Goal: Task Accomplishment & Management: Manage account settings

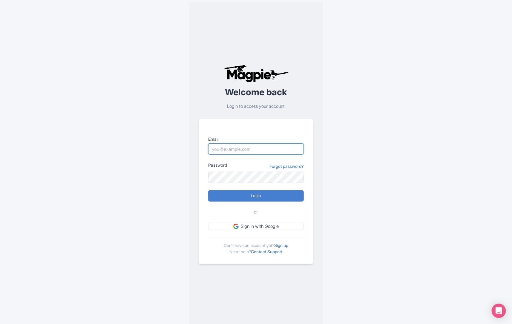
click at [233, 154] on input "Email" at bounding box center [256, 148] width 96 height 11
click at [192, 210] on div "Welcome back Login to access your account Email Password Forgot password? Login…" at bounding box center [256, 164] width 134 height 324
click at [288, 242] on div "Don't have an account yet? Sign up Need help? Contact Support" at bounding box center [256, 246] width 96 height 18
click at [288, 244] on link "Sign up" at bounding box center [281, 245] width 14 height 5
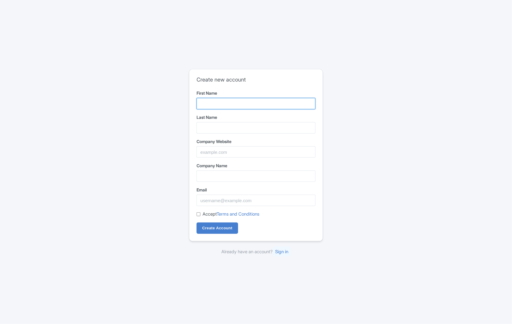
click at [235, 102] on input "First Name" at bounding box center [256, 103] width 119 height 11
click at [389, 130] on div "Create new account First Name Last Name Company Website Company Name Email Acce…" at bounding box center [256, 162] width 383 height 191
click at [298, 104] on input "First Name" at bounding box center [256, 103] width 119 height 11
click at [270, 100] on input "hi" at bounding box center [256, 103] width 119 height 11
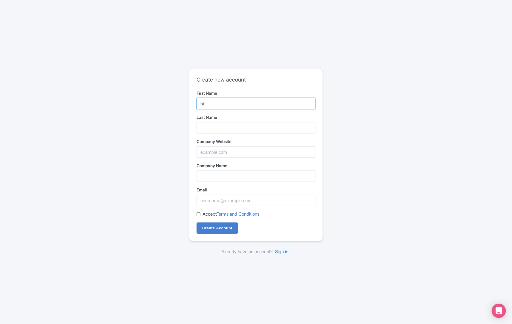
click at [270, 100] on input "hi" at bounding box center [256, 103] width 119 height 11
type input "daniel"
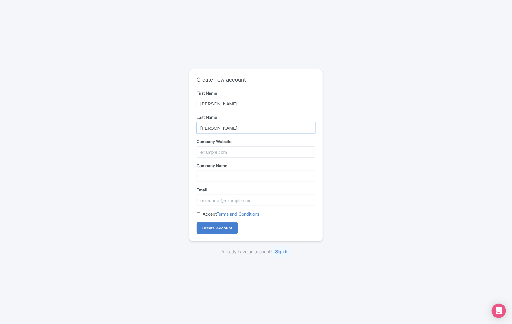
type input "davis"
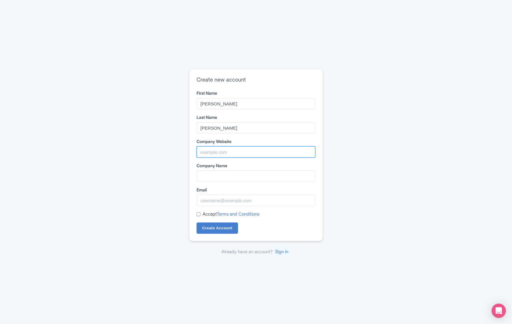
type input "s"
type input "f"
type input "dolphinwave.co"
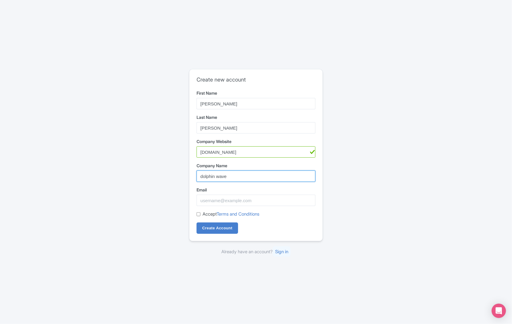
type input "dolphin wave"
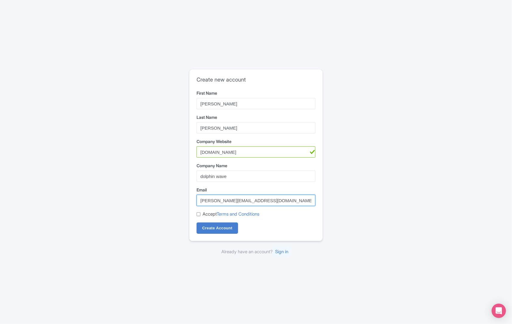
type input "daniel@dolphinwave.com"
click at [205, 213] on label "Accept Terms and Conditions" at bounding box center [231, 214] width 57 height 7
click at [201, 213] on input "Accept Terms and Conditions" at bounding box center [199, 215] width 4 height 4
checkbox input "true"
click at [210, 231] on input "Create Account" at bounding box center [218, 228] width 42 height 11
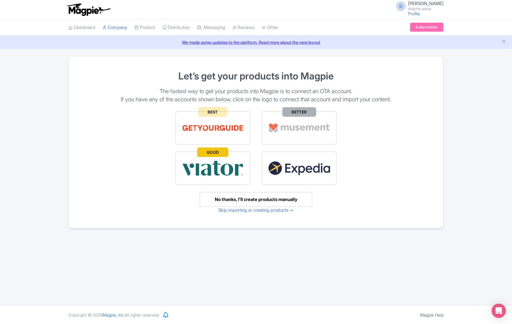
click at [240, 199] on div "No thanks, I’ll create products manually" at bounding box center [256, 199] width 113 height 15
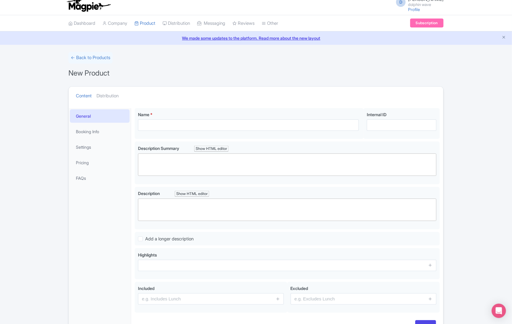
scroll to position [41, 0]
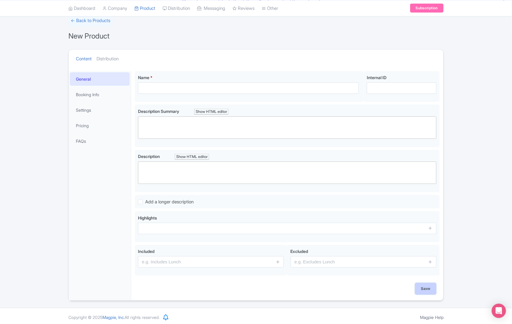
click at [429, 288] on input "Save" at bounding box center [425, 288] width 21 height 11
type input "Saving..."
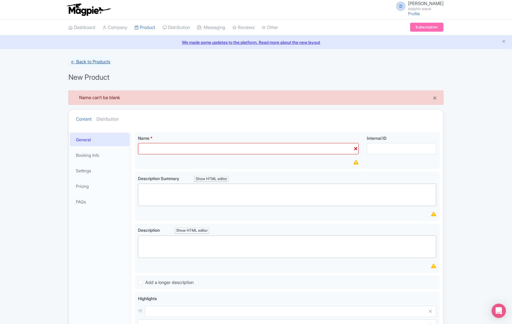
click at [80, 60] on link "← Back to Products" at bounding box center [90, 62] width 44 height 12
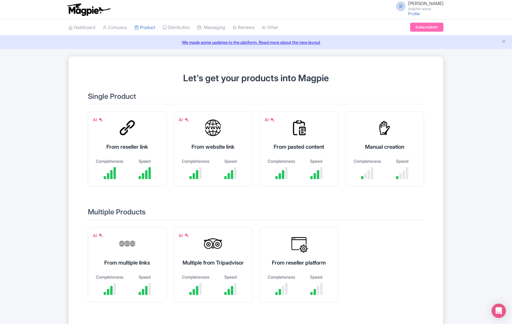
scroll to position [35, 0]
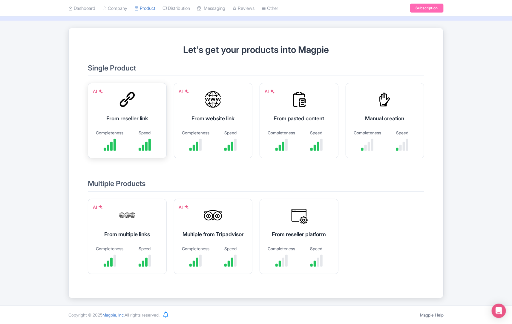
click at [130, 106] on div "AI From reseller link Completeness Speed" at bounding box center [127, 120] width 79 height 75
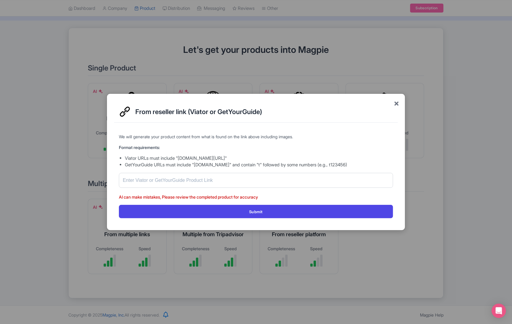
click at [397, 104] on span "×" at bounding box center [396, 103] width 5 height 13
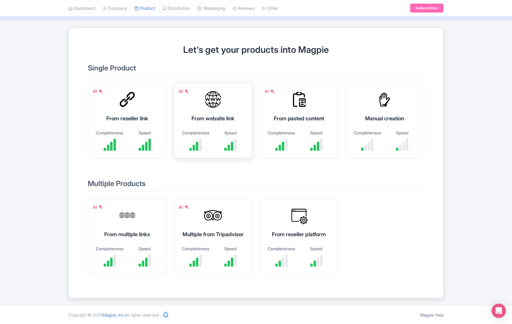
click at [211, 93] on div at bounding box center [213, 100] width 18 height 18
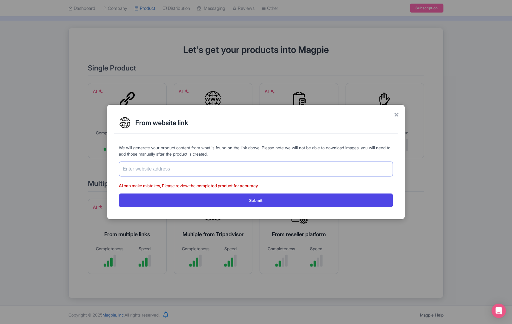
click at [178, 165] on input "text" at bounding box center [256, 169] width 274 height 15
paste input "[URL][DOMAIN_NAME]"
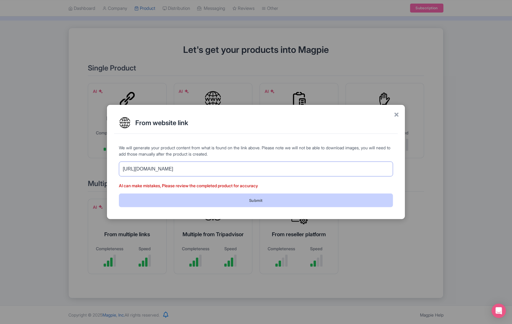
type input "[URL][DOMAIN_NAME]"
click at [301, 196] on button "Submit" at bounding box center [256, 200] width 274 height 13
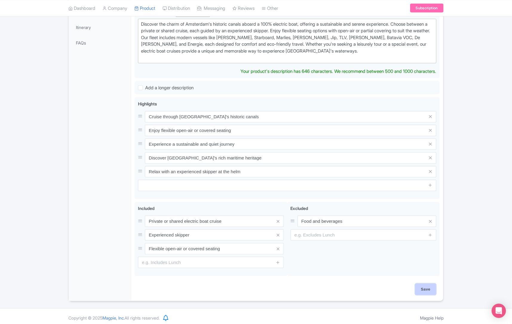
scroll to position [171, 0]
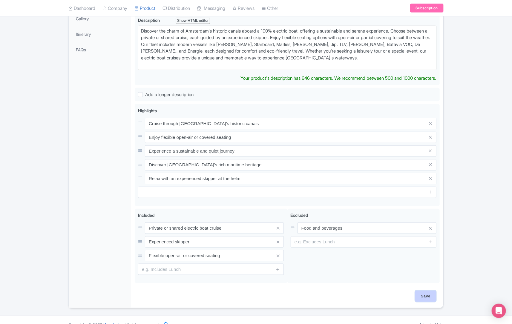
click at [425, 292] on input "Save" at bounding box center [425, 296] width 21 height 11
type input "Saving..."
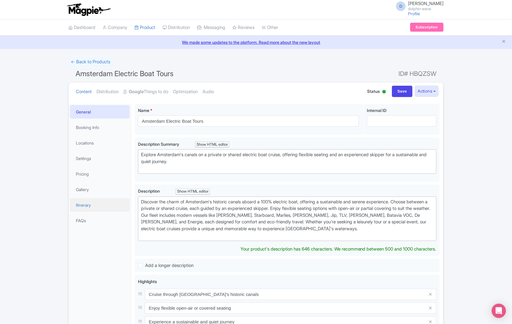
click at [99, 204] on link "Itinerary" at bounding box center [100, 204] width 60 height 13
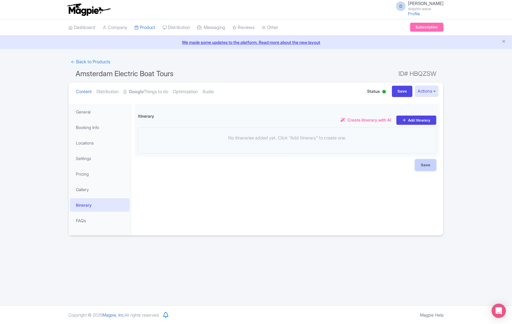
click at [430, 168] on input "Save" at bounding box center [425, 165] width 21 height 11
type input "Saving..."
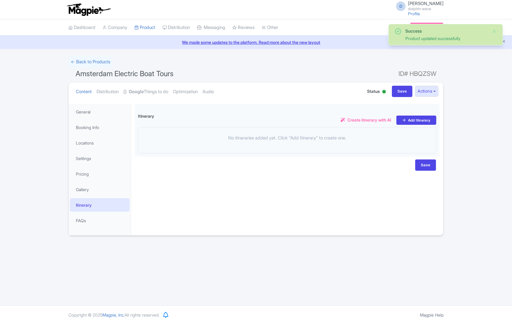
drag, startPoint x: 0, startPoint y: 0, endPoint x: 358, endPoint y: 119, distance: 377.0
click at [358, 119] on span "Create itinerary with AI" at bounding box center [370, 120] width 44 height 6
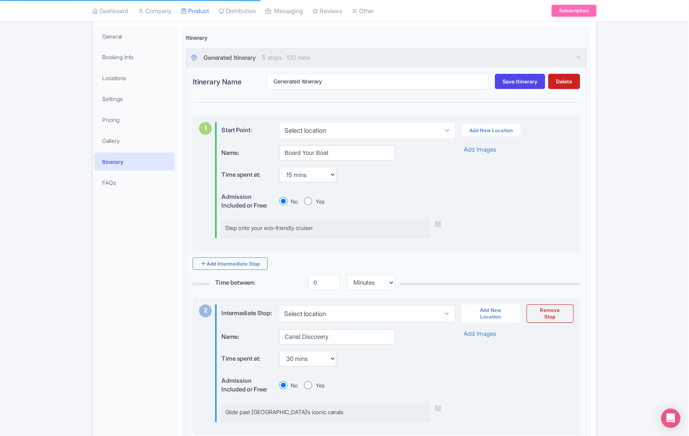
scroll to position [15, 0]
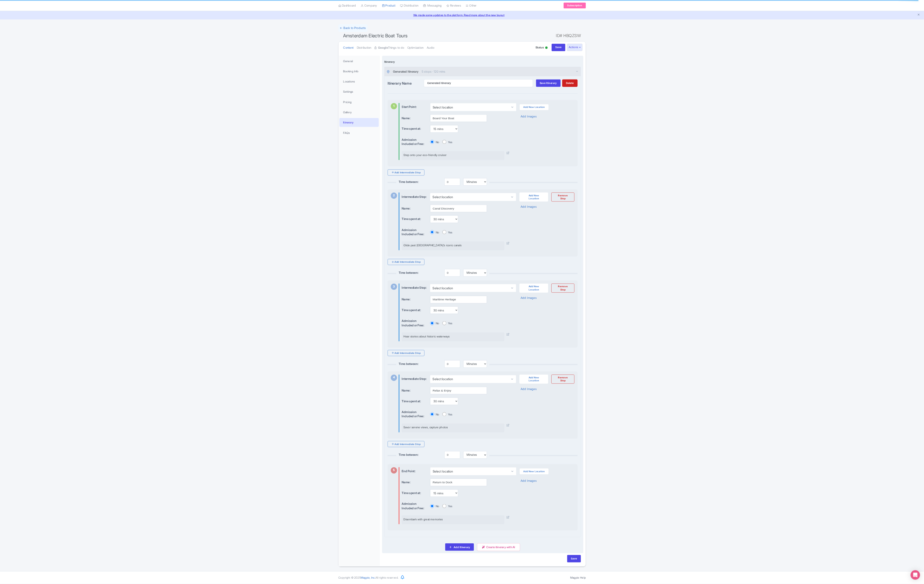
scroll to position [25, 0]
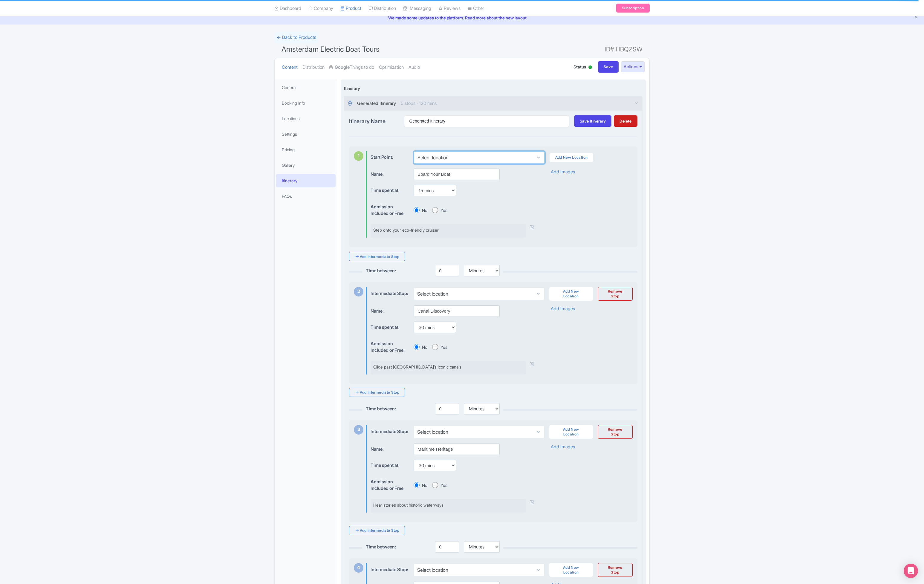
click at [512, 158] on select "Select location" at bounding box center [479, 157] width 131 height 13
click at [512, 120] on span "Save Itinerary" at bounding box center [593, 121] width 26 height 5
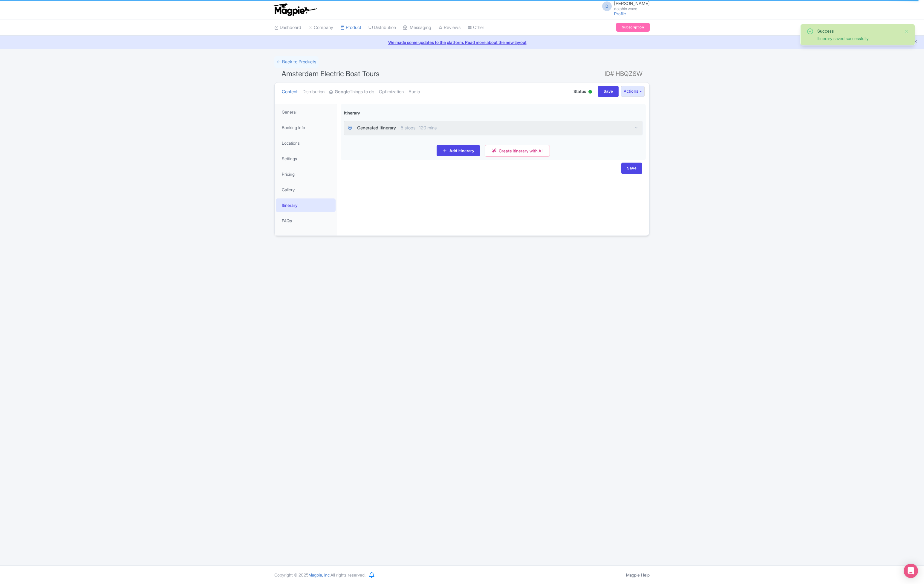
click at [512, 181] on div "Dress appropriately for the weather conditions, as the open-air seating may exp…" at bounding box center [493, 167] width 312 height 135
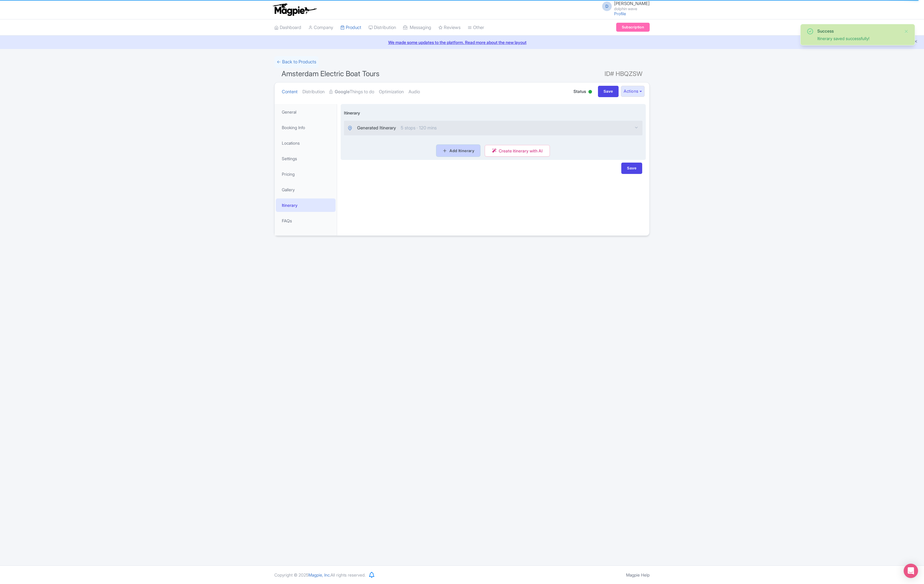
click at [470, 151] on link "Add Itinerary" at bounding box center [458, 150] width 43 height 11
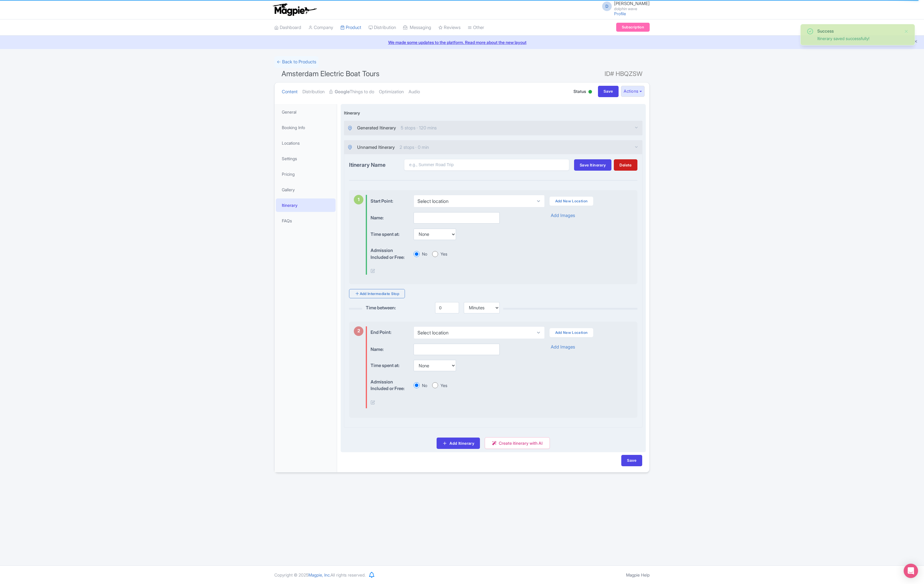
click at [381, 146] on span "Unnamed Itinerary" at bounding box center [376, 147] width 38 height 7
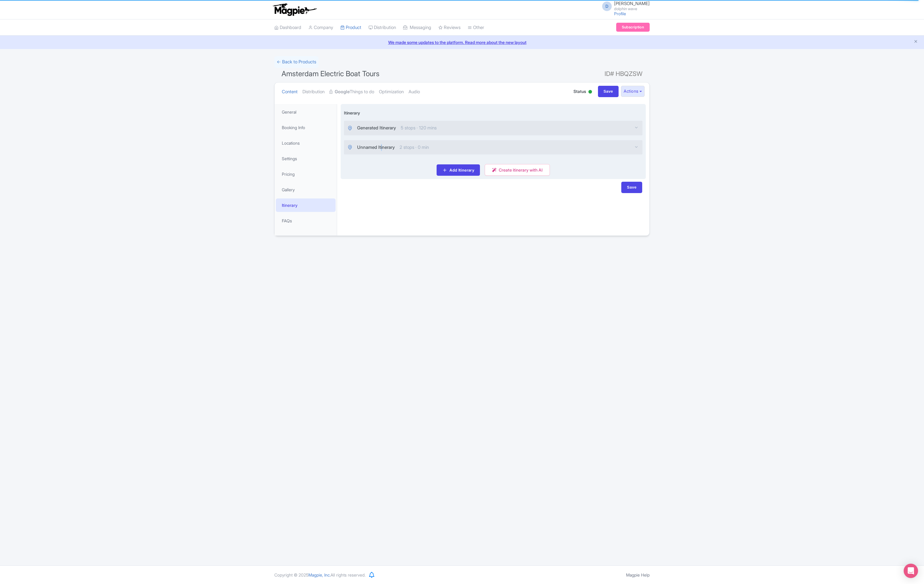
click at [383, 146] on span "Unnamed Itinerary" at bounding box center [376, 147] width 38 height 7
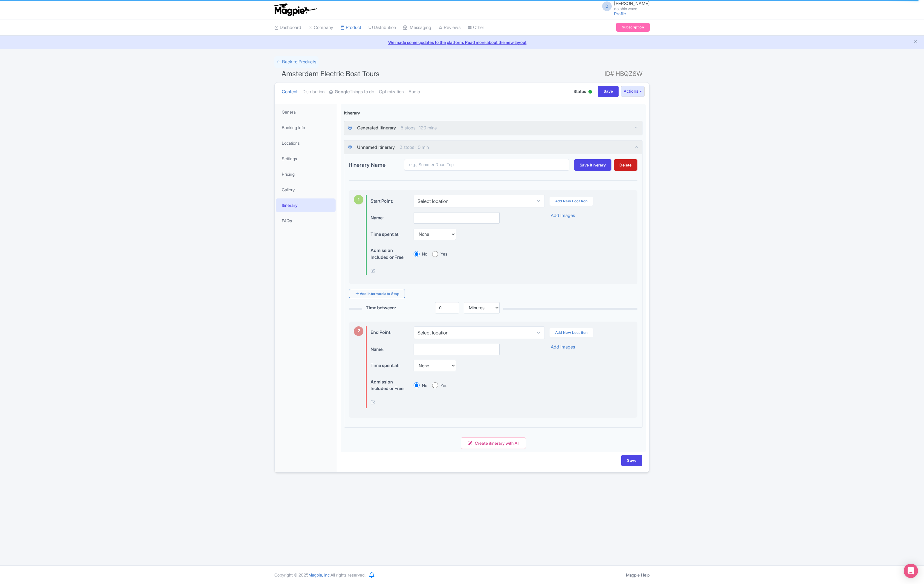
click at [512, 190] on div "Success Itinerary saved successfully! ← Back to Products Amsterdam Electric Boa…" at bounding box center [462, 264] width 924 height 416
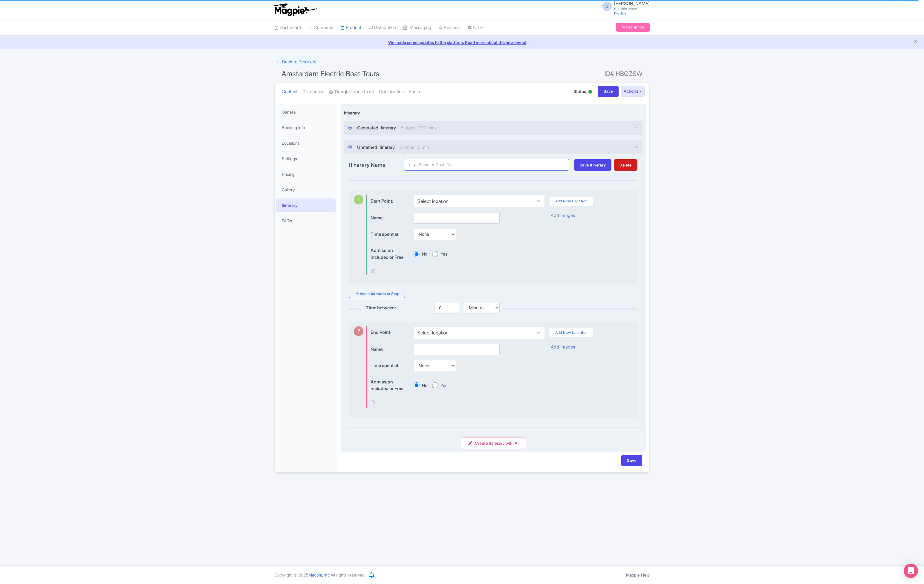
click at [456, 168] on input "Itinerary Name" at bounding box center [486, 165] width 165 height 12
type input "v"
click at [443, 164] on input "vibin" at bounding box center [486, 165] width 165 height 12
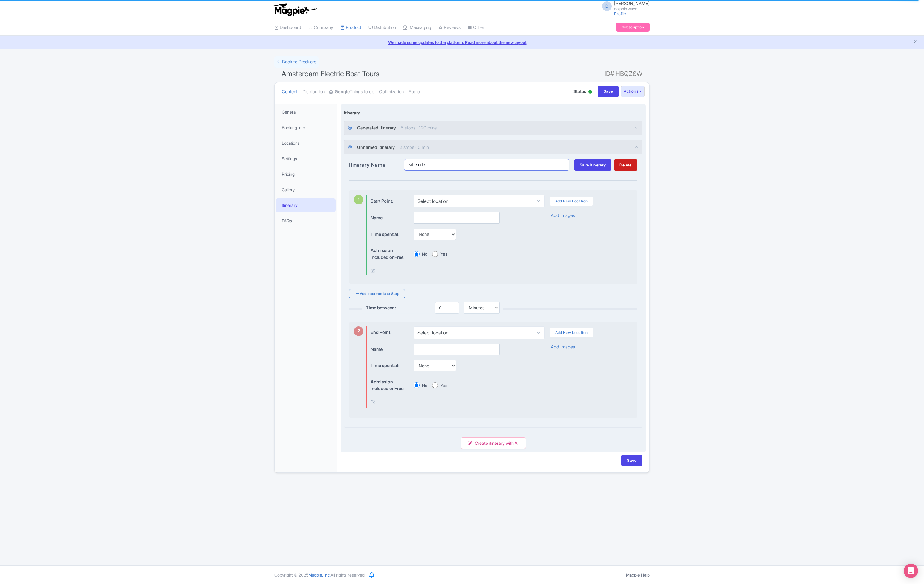
type input "vibe ride"
click at [425, 201] on select "Select location" at bounding box center [479, 201] width 131 height 13
click at [512, 198] on link "Add New Location" at bounding box center [572, 201] width 44 height 9
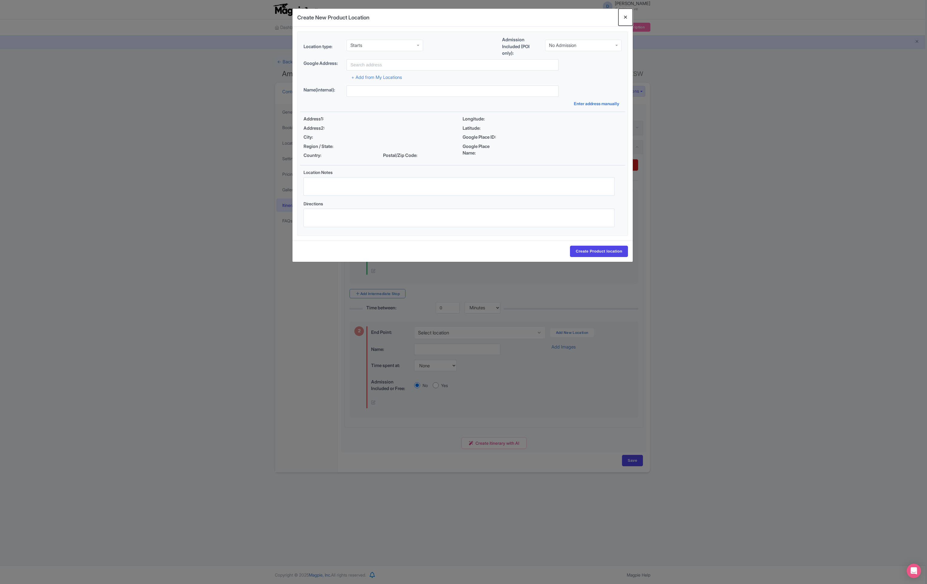
click at [512, 19] on button "Close" at bounding box center [625, 17] width 14 height 17
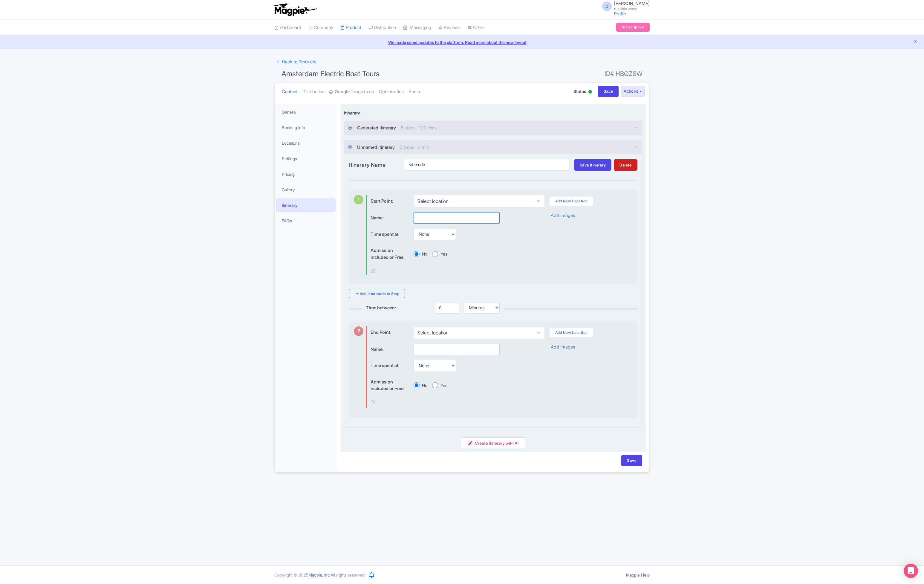
click at [446, 220] on input "text" at bounding box center [457, 217] width 86 height 11
type input "test"
click at [452, 235] on select "None 15 mins 30 mins 45 mins 1 hour 1 hour 15 mins 1 hour 30 mins 1 hour 45 min…" at bounding box center [435, 234] width 42 height 11
click at [445, 255] on label "Yes" at bounding box center [444, 254] width 7 height 6
click at [438, 255] on input "Yes" at bounding box center [435, 254] width 6 height 6
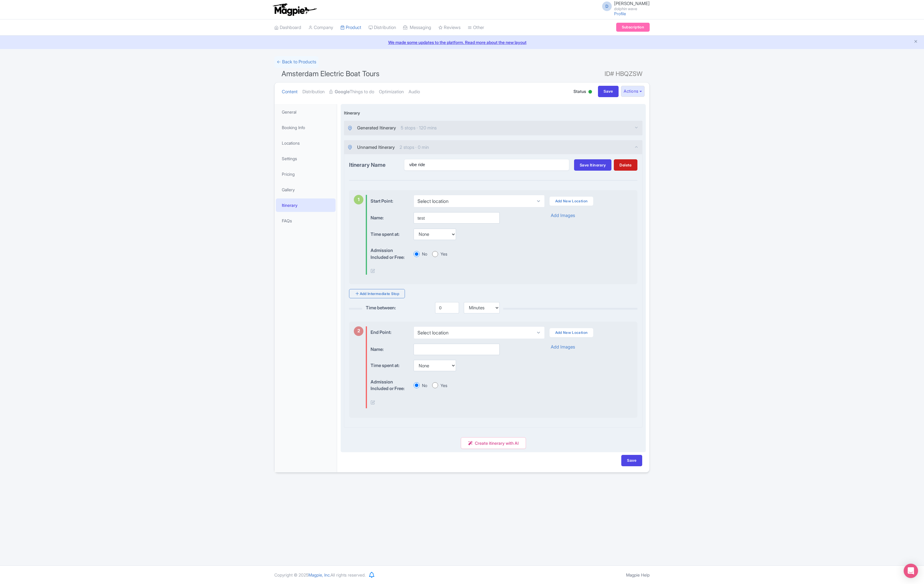
radio input "true"
click at [420, 252] on div "No" at bounding box center [421, 254] width 14 height 6
click at [375, 271] on icon at bounding box center [373, 270] width 4 height 4
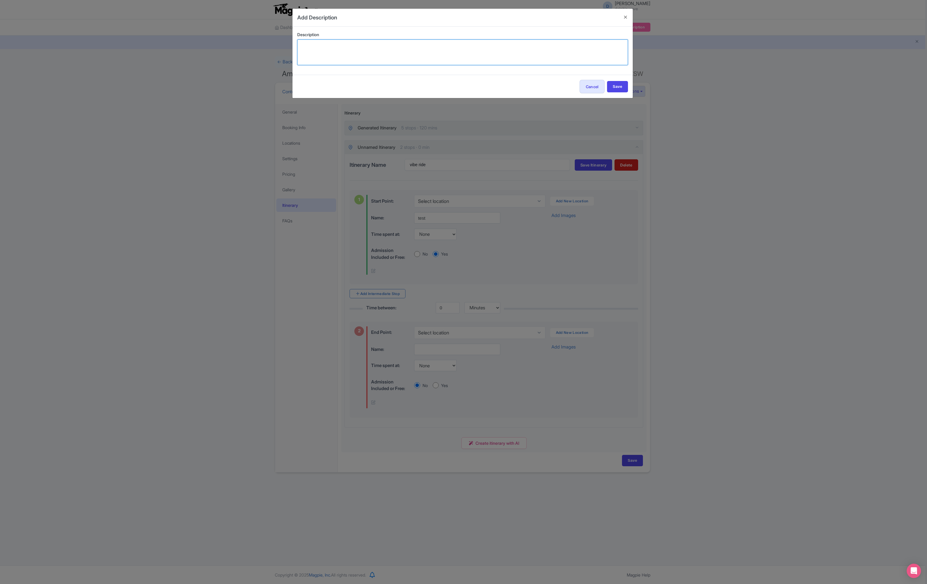
click at [371, 62] on textarea at bounding box center [462, 52] width 331 height 26
click at [512, 90] on input "Save" at bounding box center [617, 86] width 21 height 11
click at [507, 48] on textarea "optional description hereeeee" at bounding box center [462, 52] width 331 height 26
type textarea "optional description hereeeee!!"
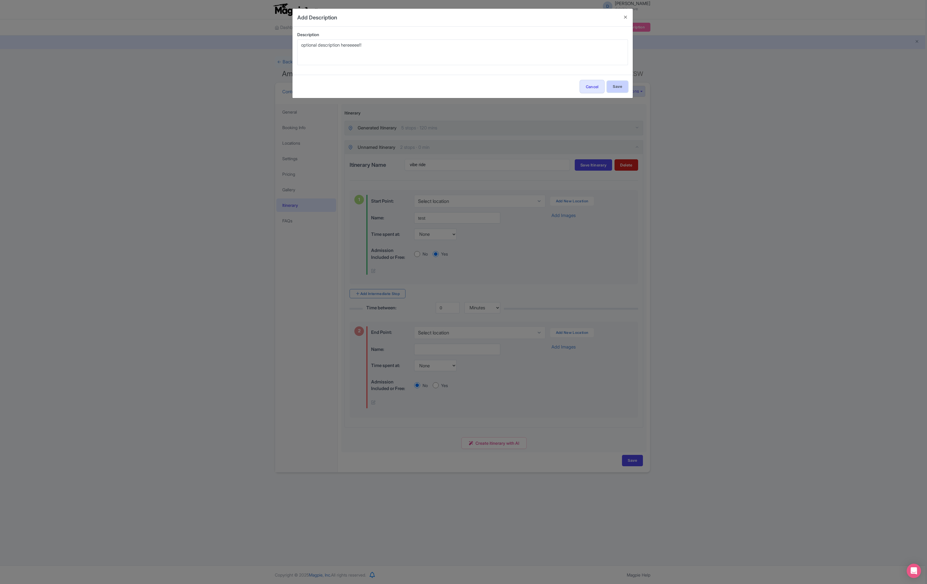
click at [512, 87] on input "Save" at bounding box center [617, 86] width 21 height 11
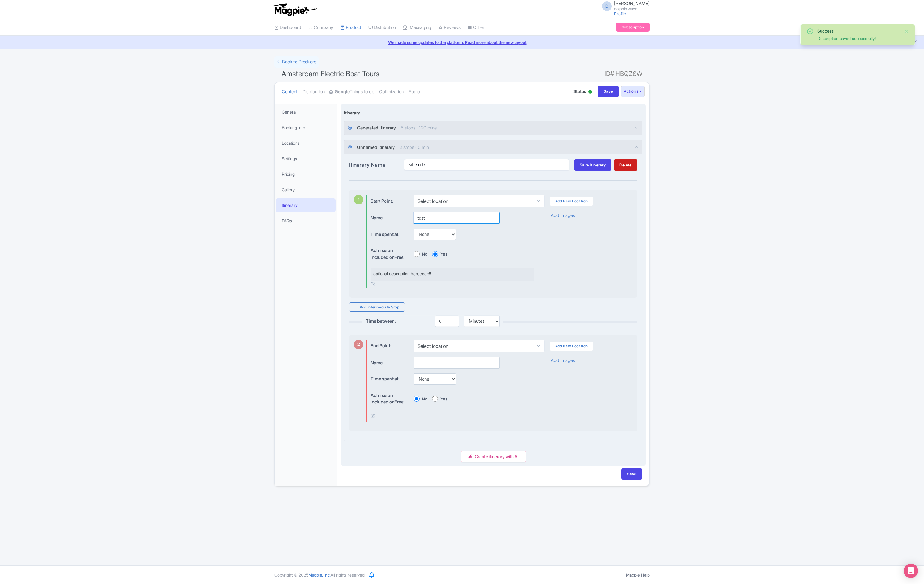
click at [460, 215] on input "test" at bounding box center [457, 217] width 86 height 11
type input "ddddddddddddddddddddddddddddddddddddddddddddddddddddddddddddtest"
click at [512, 247] on div "Name: ddddddddddddddddddddddddddddddddddddddddddddddddddddddddddddtest Time spe…" at bounding box center [502, 250] width 262 height 76
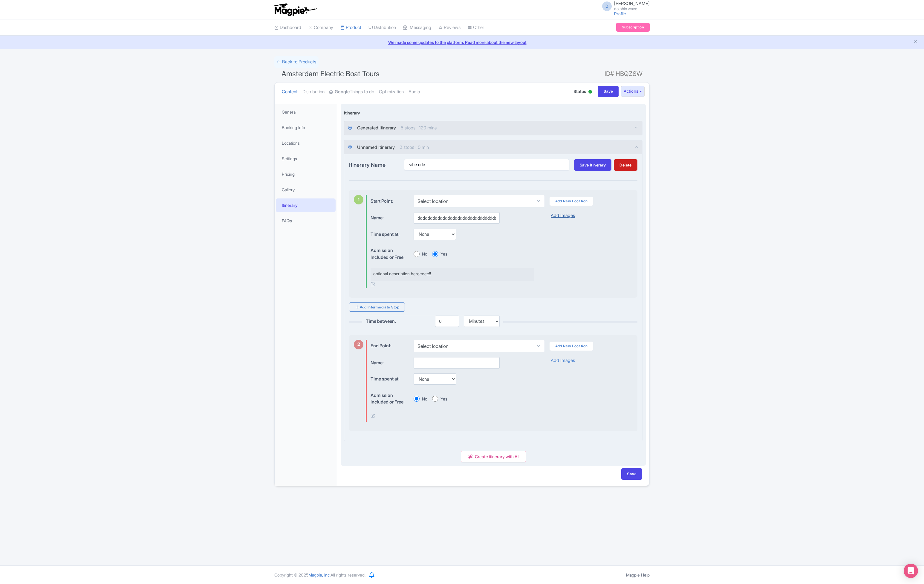
click at [512, 215] on link "Add Images" at bounding box center [563, 215] width 24 height 7
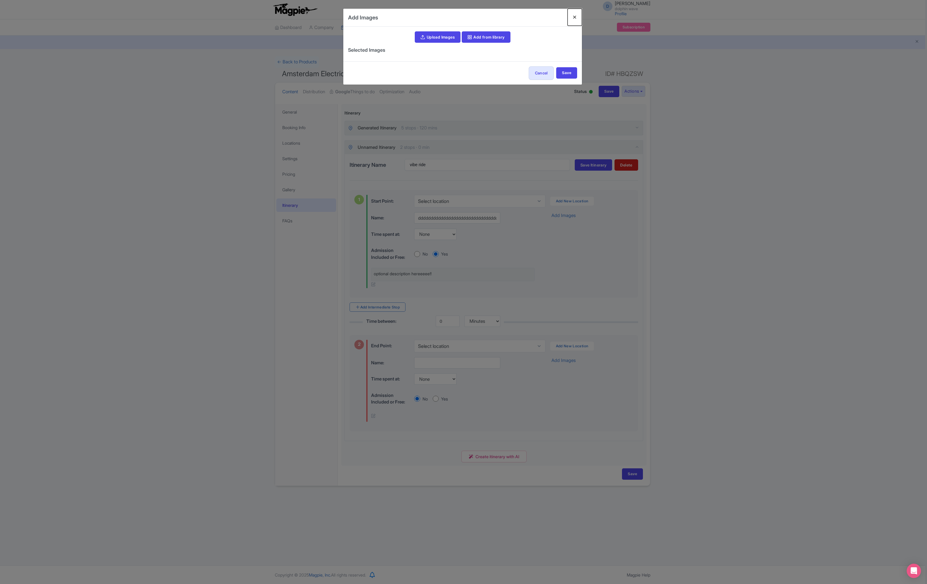
click at [512, 15] on button "Close" at bounding box center [574, 17] width 14 height 17
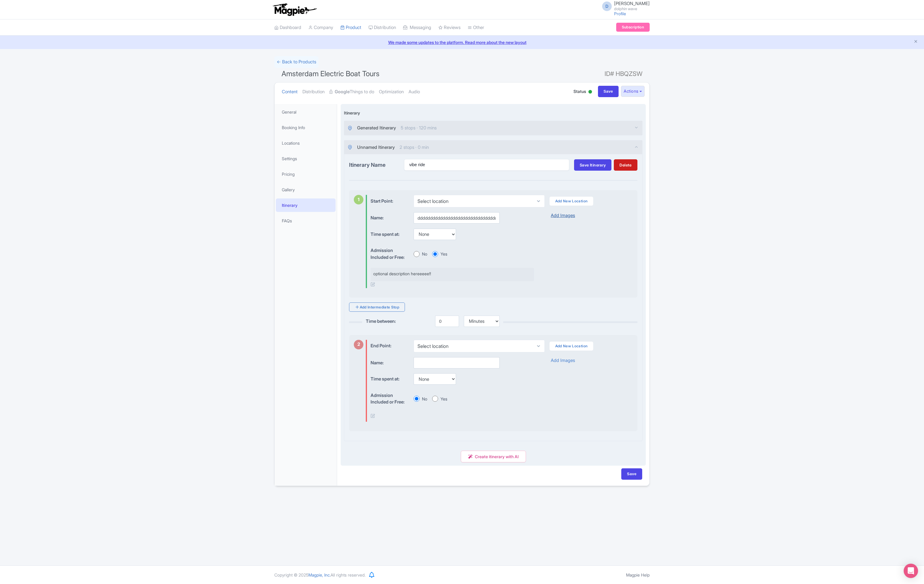
click at [512, 213] on link "Add Images" at bounding box center [563, 215] width 24 height 7
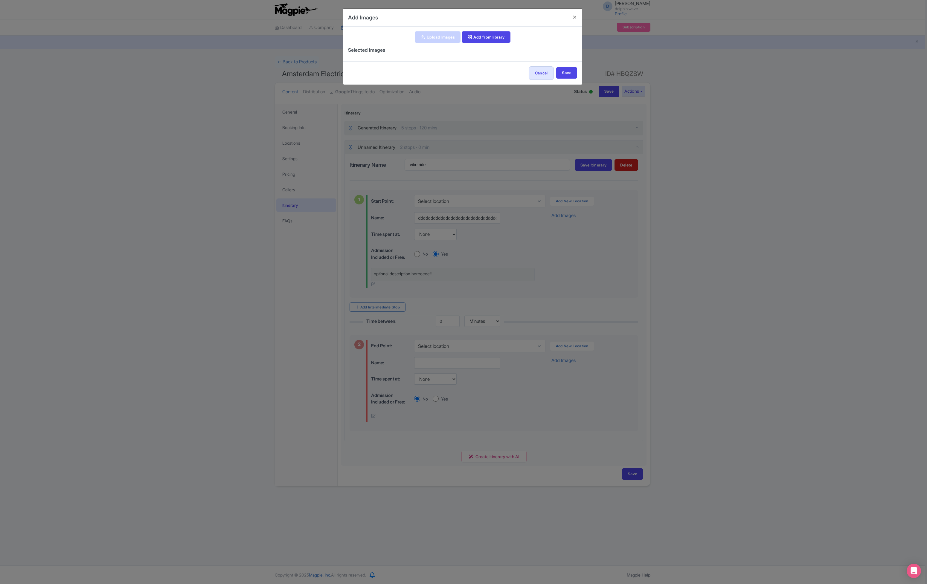
click at [433, 34] on link "Upload Images" at bounding box center [437, 36] width 45 height 11
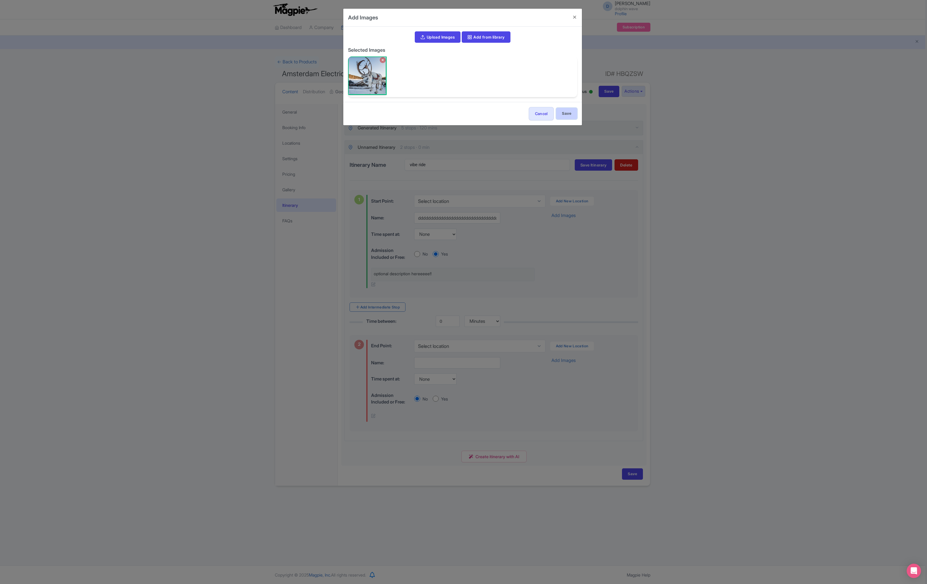
click at [512, 114] on input "Save" at bounding box center [566, 113] width 21 height 11
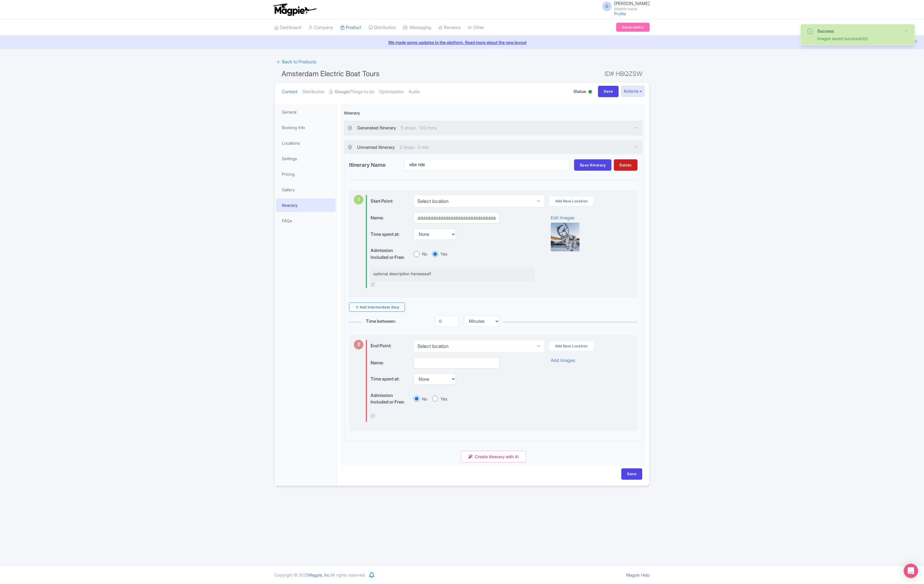
click at [512, 293] on div "Success Images saved successfully! ← Back to Products Amsterdam Electric Boat T…" at bounding box center [462, 271] width 924 height 430
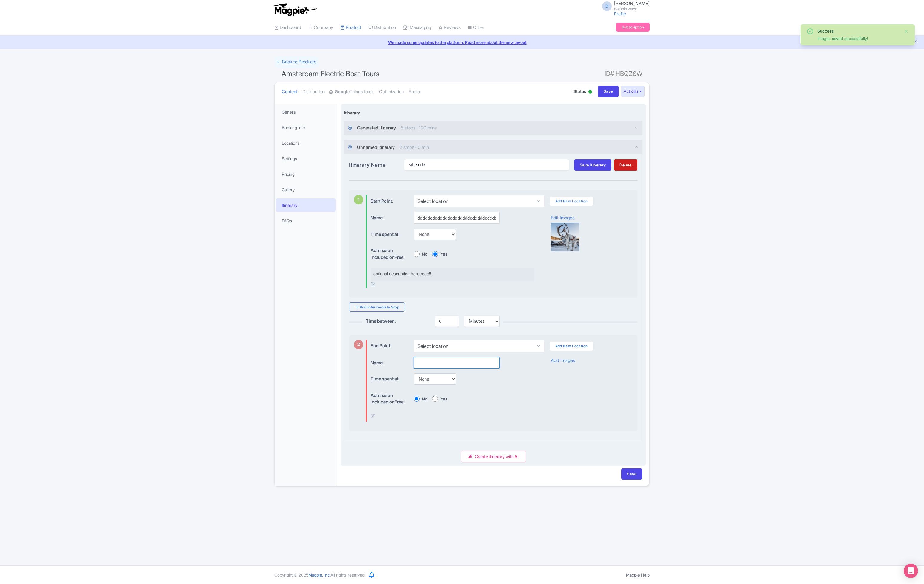
click at [451, 324] on input "text" at bounding box center [457, 362] width 86 height 11
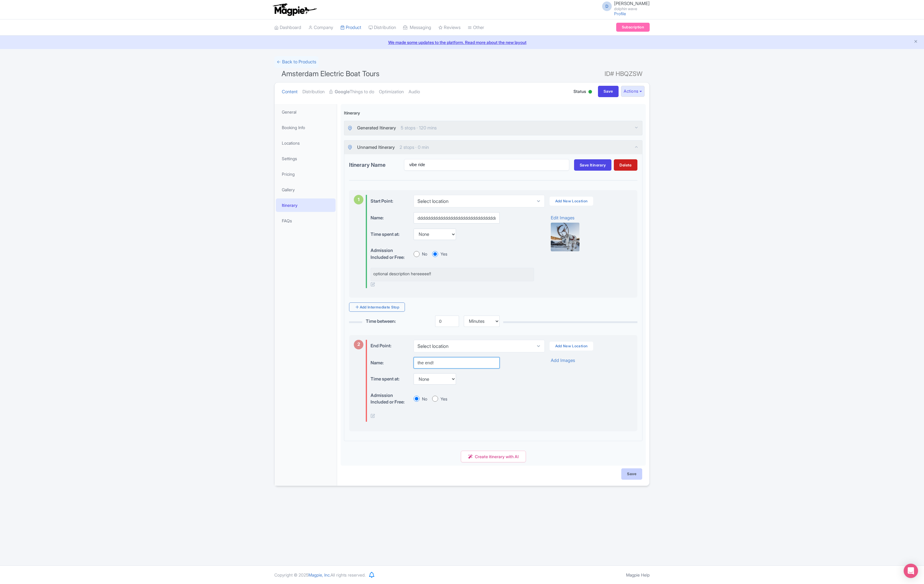
type input "the end!"
click at [512, 324] on input "Save" at bounding box center [631, 473] width 21 height 11
type input "Saving..."
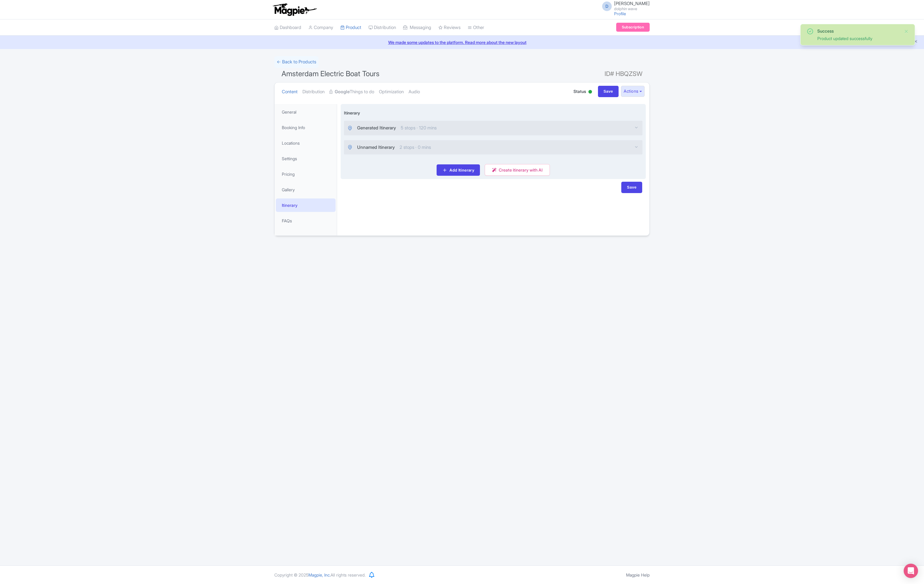
click at [621, 147] on div "Unnamed Itinerary 2 stops · 0 mins" at bounding box center [493, 147] width 298 height 14
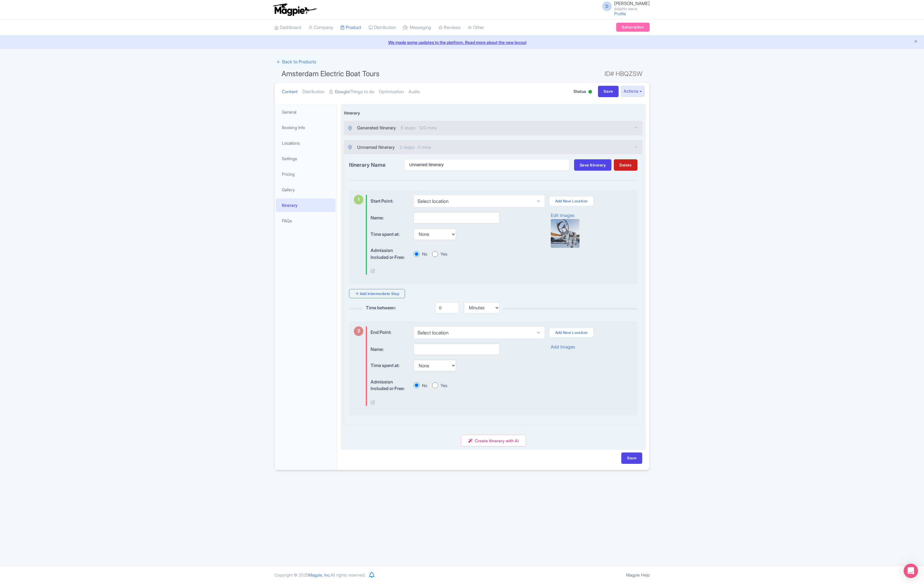
click at [634, 146] on div "Unnamed Itinerary 2 stops · 0 mins" at bounding box center [493, 147] width 298 height 14
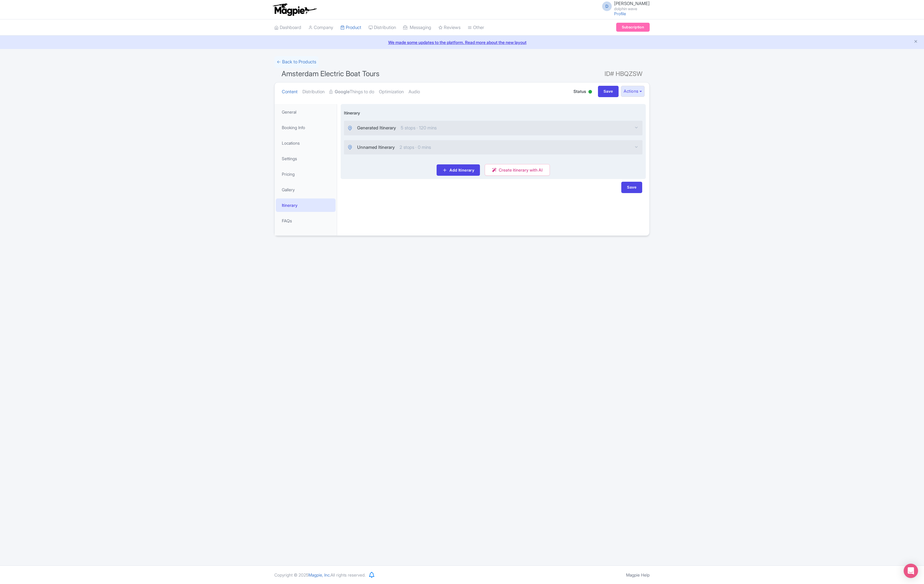
click at [634, 146] on div "Unnamed Itinerary 2 stops · 0 mins" at bounding box center [493, 147] width 298 height 14
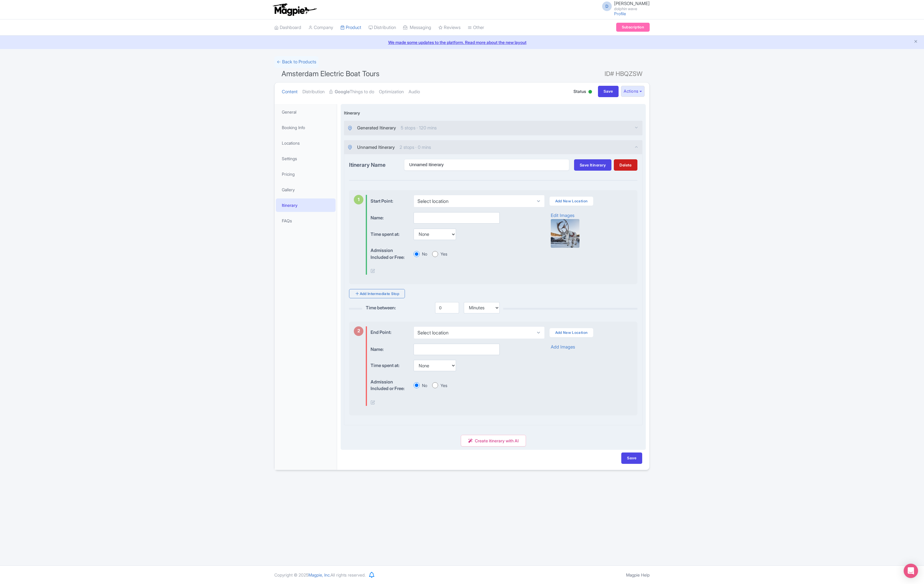
click at [634, 146] on div "Unnamed Itinerary 2 stops · 0 mins" at bounding box center [493, 147] width 298 height 14
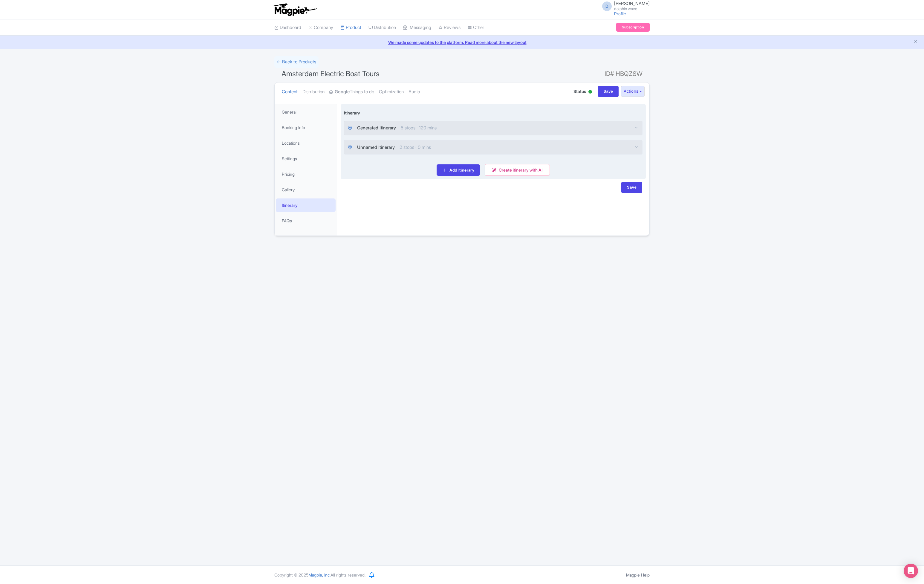
click at [634, 146] on div "Unnamed Itinerary 2 stops · 0 mins" at bounding box center [493, 147] width 298 height 14
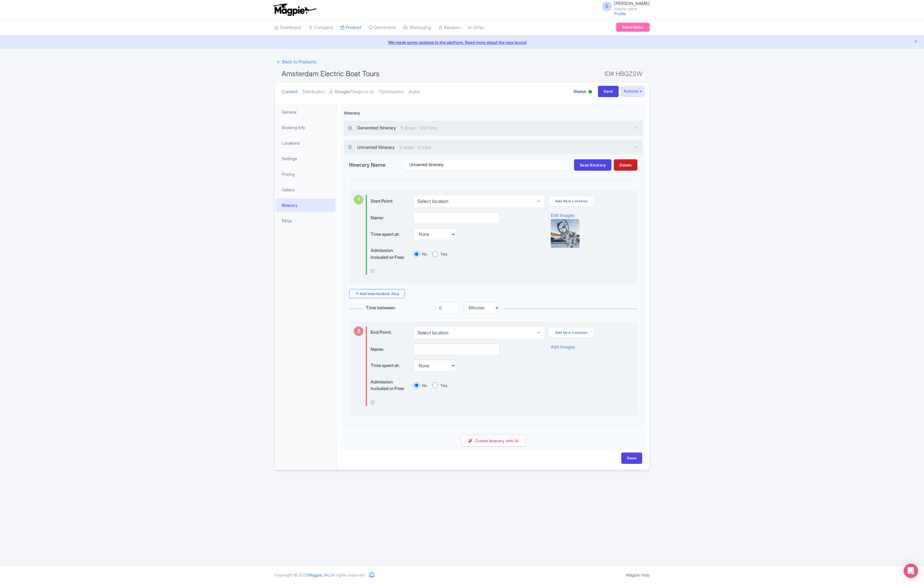
click at [699, 403] on div "Success Product updated successfully ← Back to Products Amsterdam Electric Boat…" at bounding box center [462, 263] width 924 height 414
click at [634, 456] on input "Save" at bounding box center [631, 457] width 21 height 11
type input "Saving..."
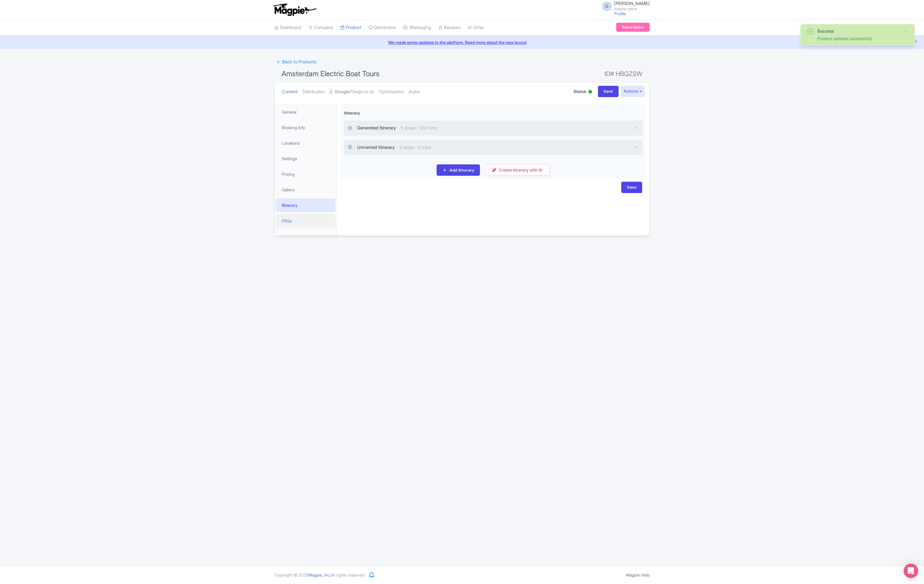
click at [298, 220] on link "FAQs" at bounding box center [306, 220] width 60 height 13
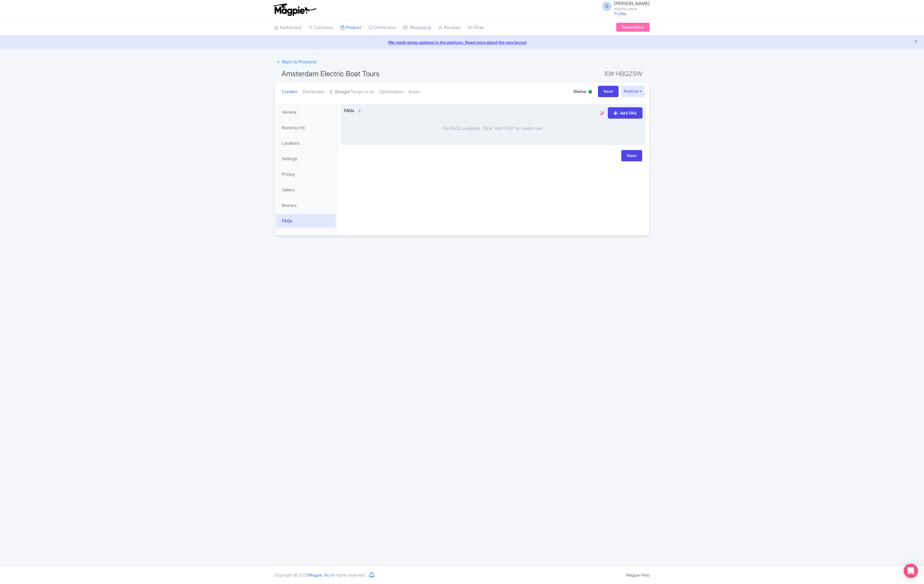
click at [602, 112] on icon at bounding box center [602, 113] width 4 height 4
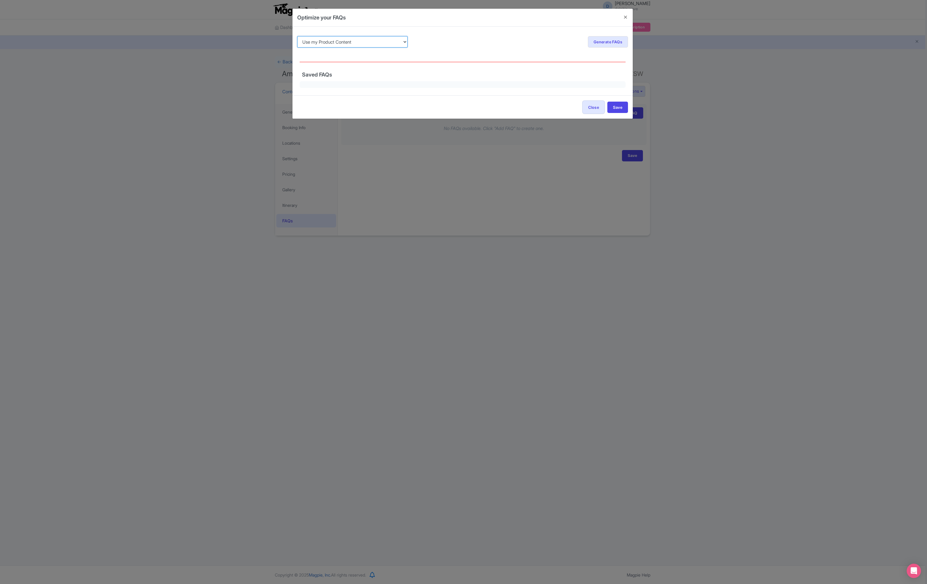
click at [377, 43] on select "Use my Product Content Use my Product Reviews" at bounding box center [352, 41] width 110 height 11
click at [459, 41] on div "Use my Product Content Use my Product Reviews Re-generate Generate FAQs Show FA…" at bounding box center [462, 41] width 331 height 21
click at [392, 41] on select "Use my Product Content Use my Product Reviews" at bounding box center [352, 41] width 110 height 11
click at [506, 42] on div "Use my Product Content Use my Product Reviews Re-generate Generate FAQs Show FA…" at bounding box center [462, 41] width 331 height 21
click at [612, 42] on link "Generate FAQs" at bounding box center [608, 41] width 40 height 11
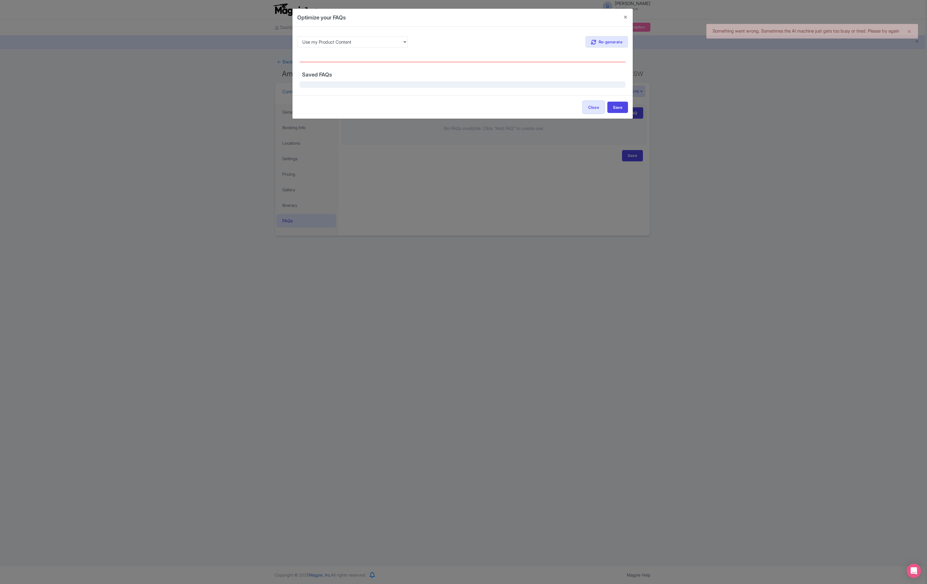
click at [527, 83] on div at bounding box center [462, 84] width 326 height 7
click at [625, 18] on button "Close" at bounding box center [625, 17] width 14 height 17
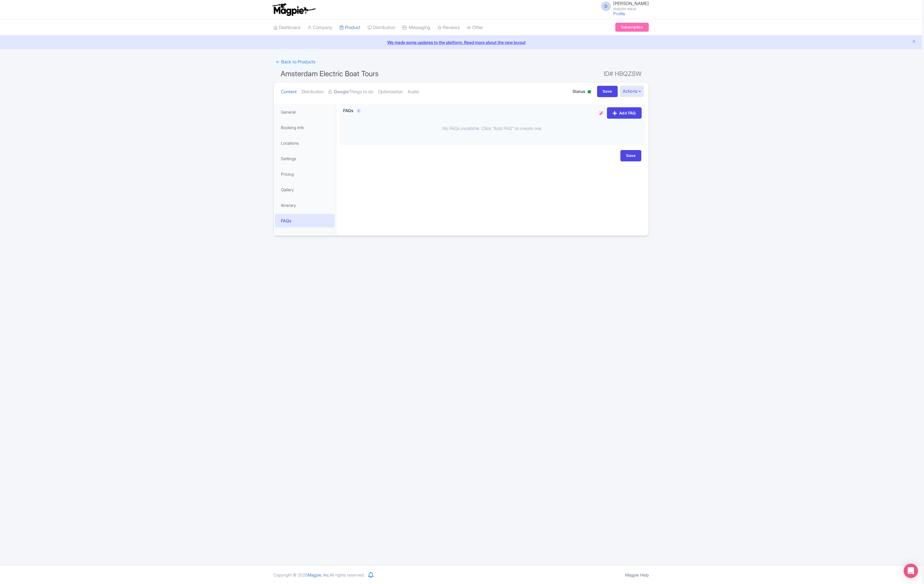
click at [697, 149] on div "Something went wrong. Sometimes the AI machine just gets too busy or tired. Ple…" at bounding box center [461, 146] width 922 height 180
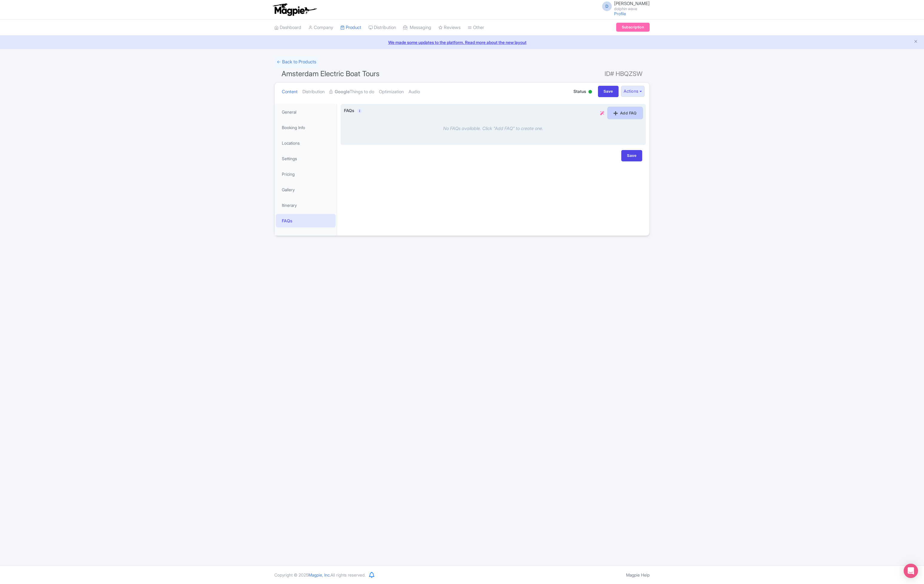
click at [626, 114] on link "Add FAQ" at bounding box center [625, 112] width 35 height 11
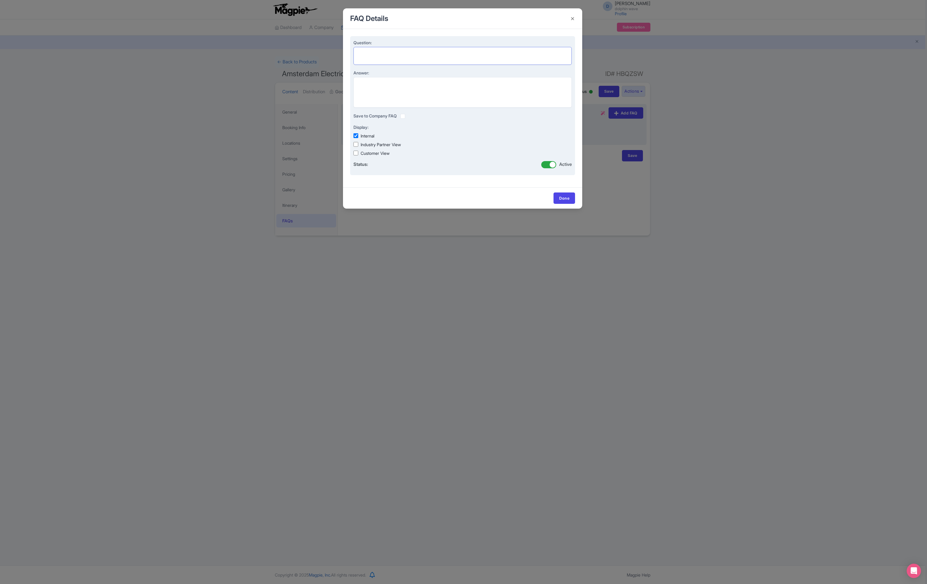
click at [429, 52] on textarea "Question:" at bounding box center [462, 56] width 218 height 18
type textarea "is this fun?"
click at [544, 112] on div "Question: is this fun? Answer: Save to Company FAQ Display: Internal Industry P…" at bounding box center [462, 105] width 225 height 139
click at [546, 91] on textarea "Answer:" at bounding box center [462, 92] width 218 height 30
type textarea "yes"
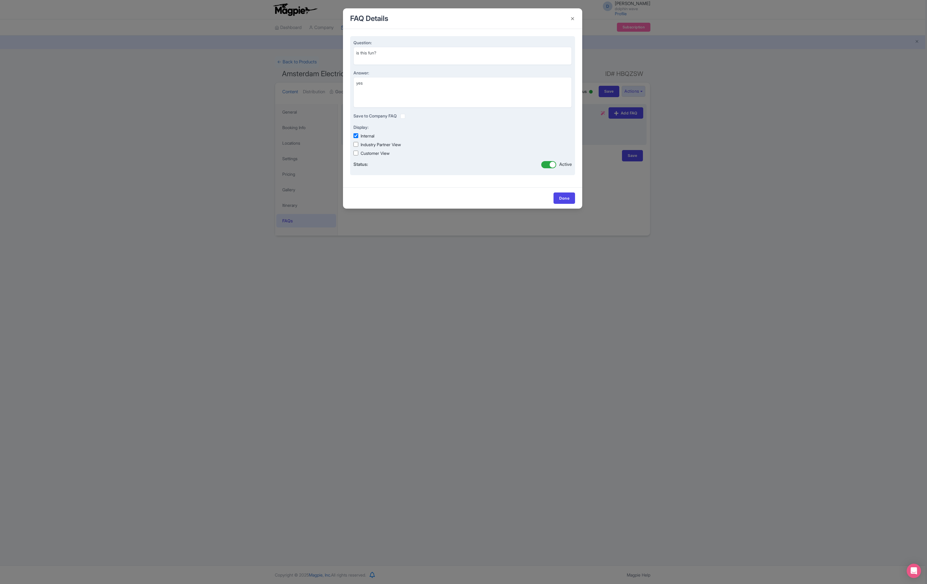
click at [493, 143] on div "Industry Partner View" at bounding box center [462, 144] width 218 height 6
click at [407, 113] on label at bounding box center [407, 113] width 0 height 0
click at [0, 0] on input "checkbox" at bounding box center [0, 0] width 0 height 0
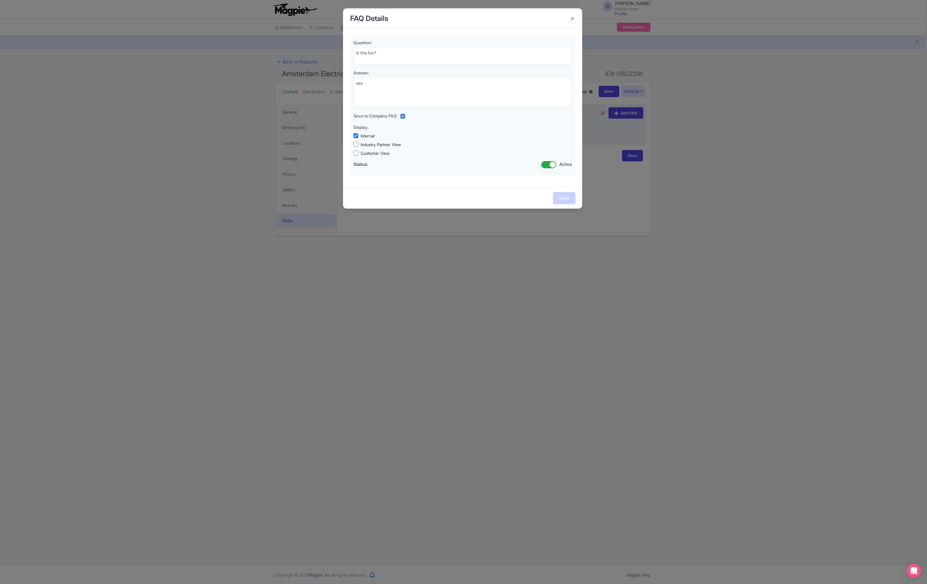
click at [568, 199] on link "Done" at bounding box center [564, 197] width 22 height 11
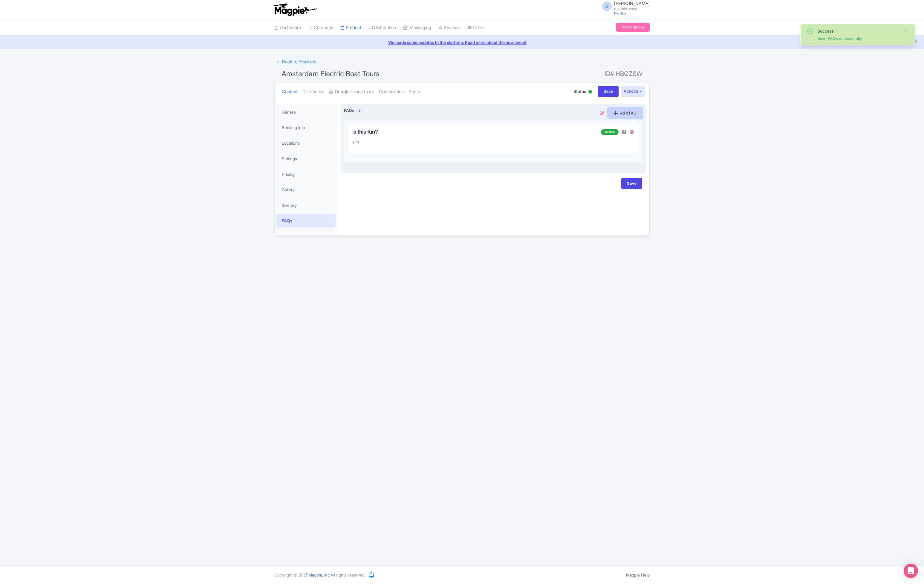
click at [635, 107] on link "Add FAQ" at bounding box center [625, 112] width 35 height 11
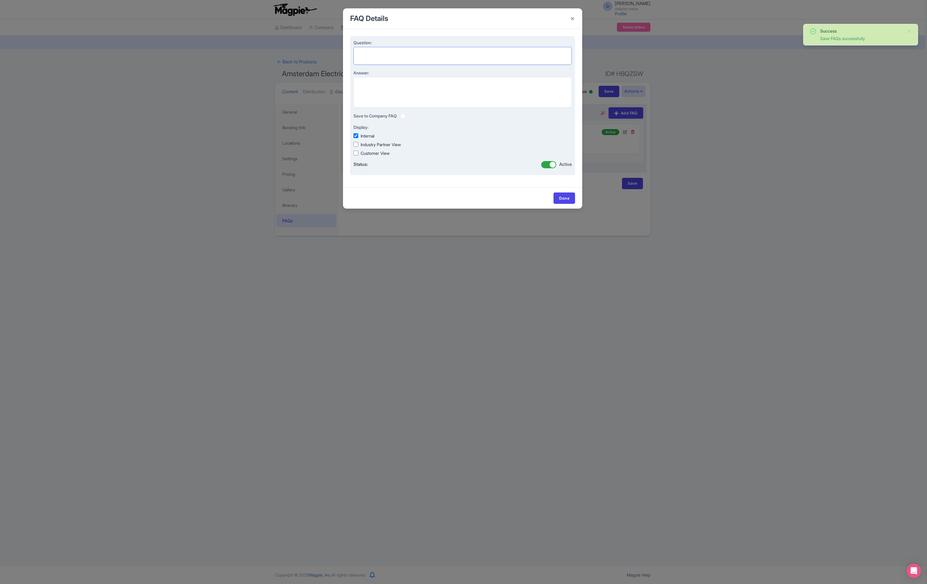
click at [432, 50] on textarea "Question:" at bounding box center [462, 56] width 218 height 18
type textarea "d"
type textarea "can i bring my cat"
click at [424, 103] on textarea "Answer:" at bounding box center [462, 92] width 218 height 30
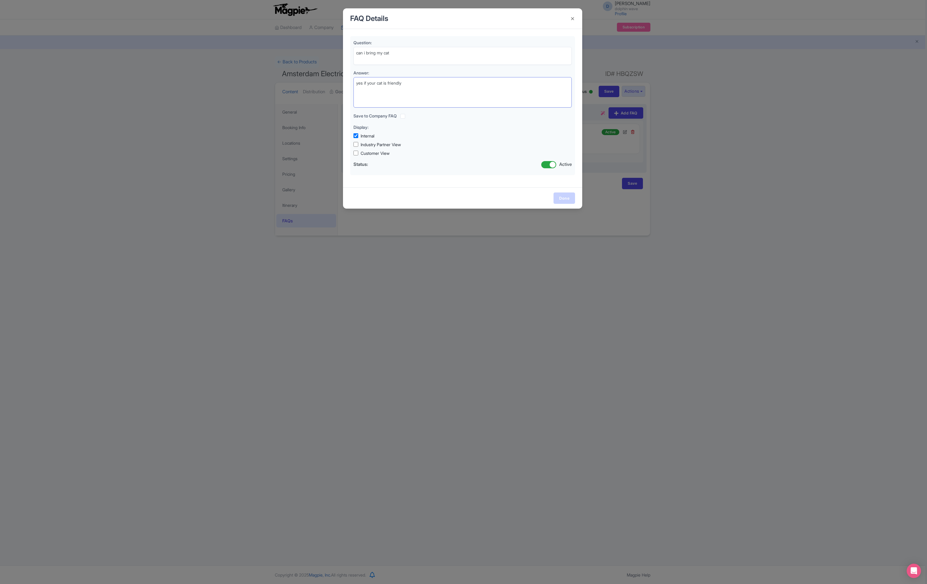
type textarea "yes if your cat is friendly"
click at [562, 196] on link "Done" at bounding box center [564, 197] width 22 height 11
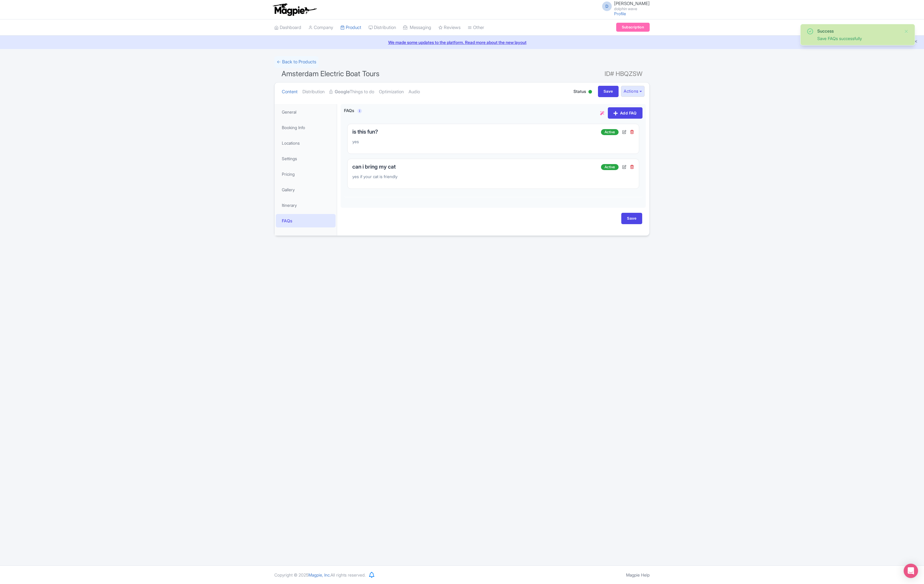
click at [699, 183] on div "Success Save FAQs successfully ← Back to Products Amsterdam Electric Boat Tours…" at bounding box center [462, 146] width 924 height 180
click at [631, 220] on input "Save" at bounding box center [631, 218] width 21 height 11
type input "Saving..."
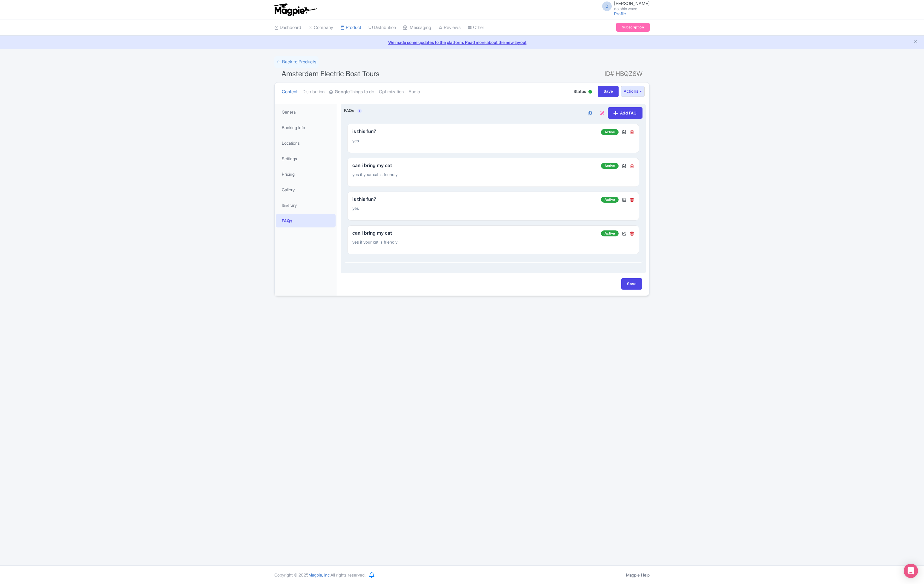
click at [429, 206] on p "yes" at bounding box center [474, 208] width 244 height 6
click at [443, 175] on p "yes if your cat is friendly" at bounding box center [474, 174] width 244 height 6
click at [358, 109] on link "i" at bounding box center [359, 111] width 4 height 4
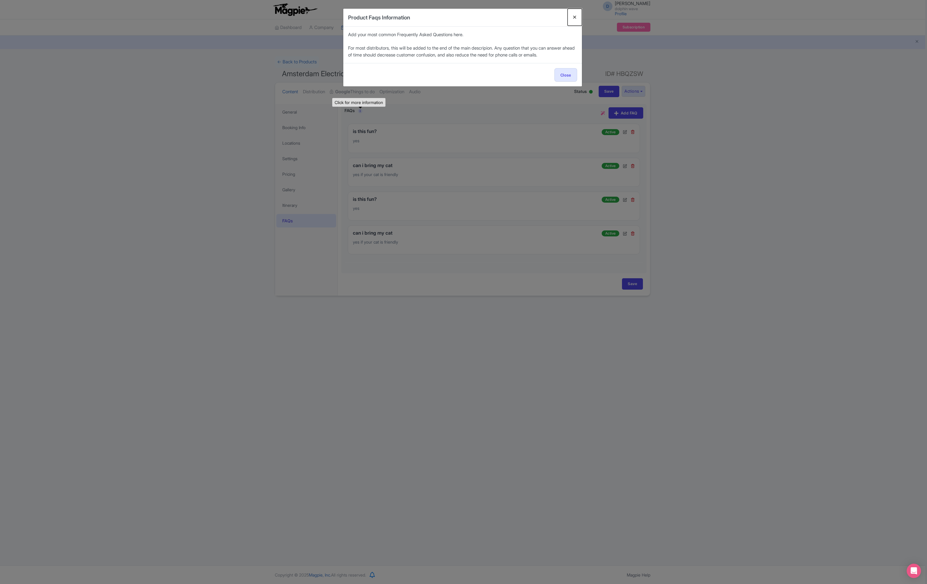
click at [574, 19] on button "Close" at bounding box center [574, 17] width 14 height 17
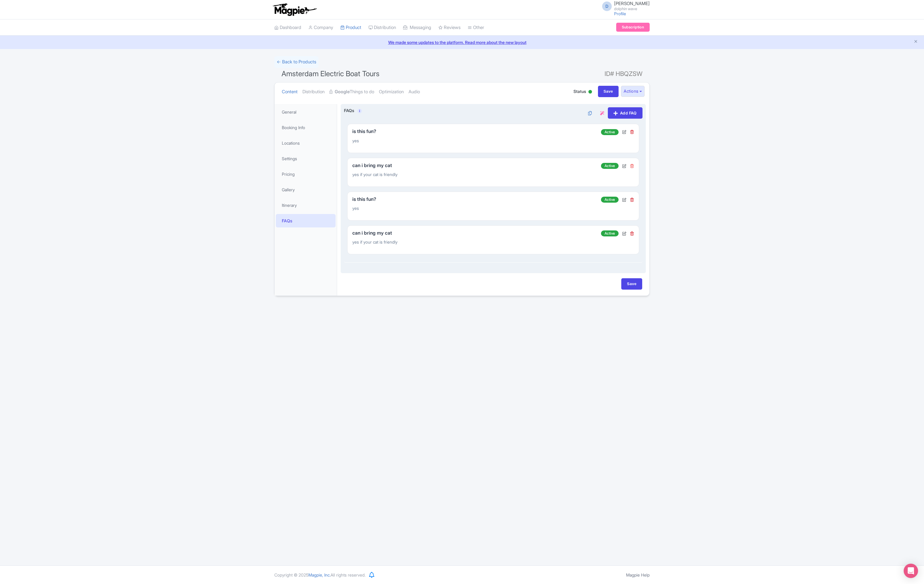
click at [633, 164] on icon at bounding box center [632, 166] width 4 height 4
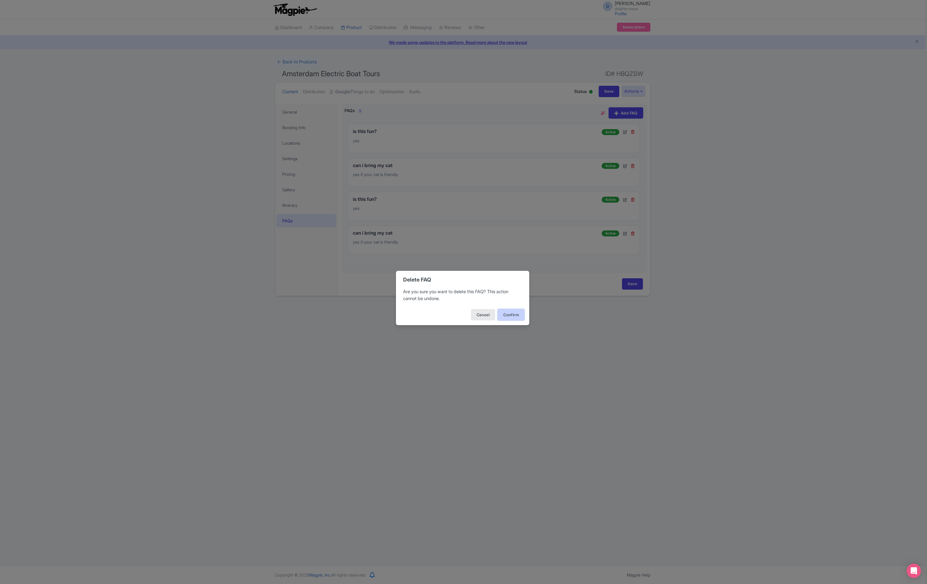
click at [516, 311] on button "Confirm" at bounding box center [510, 314] width 27 height 11
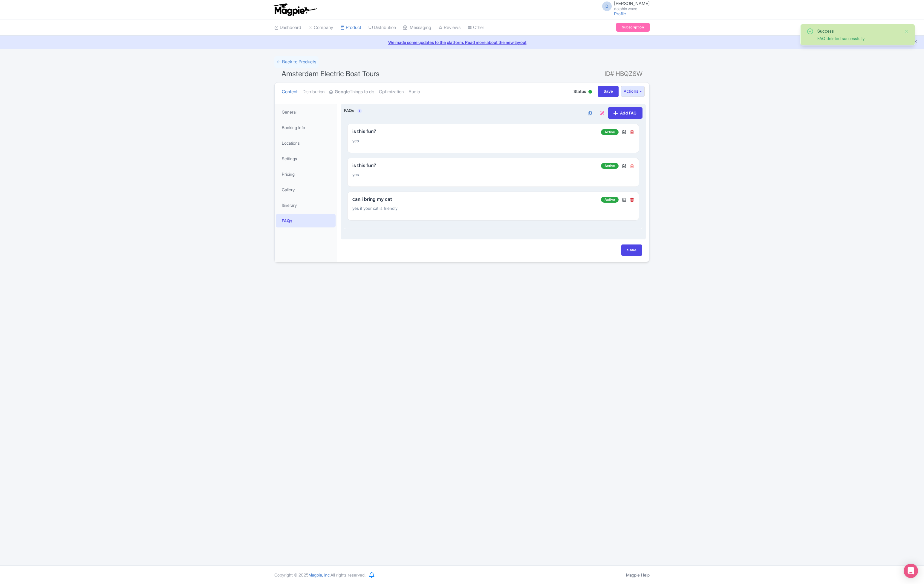
click at [634, 166] on icon at bounding box center [632, 166] width 4 height 4
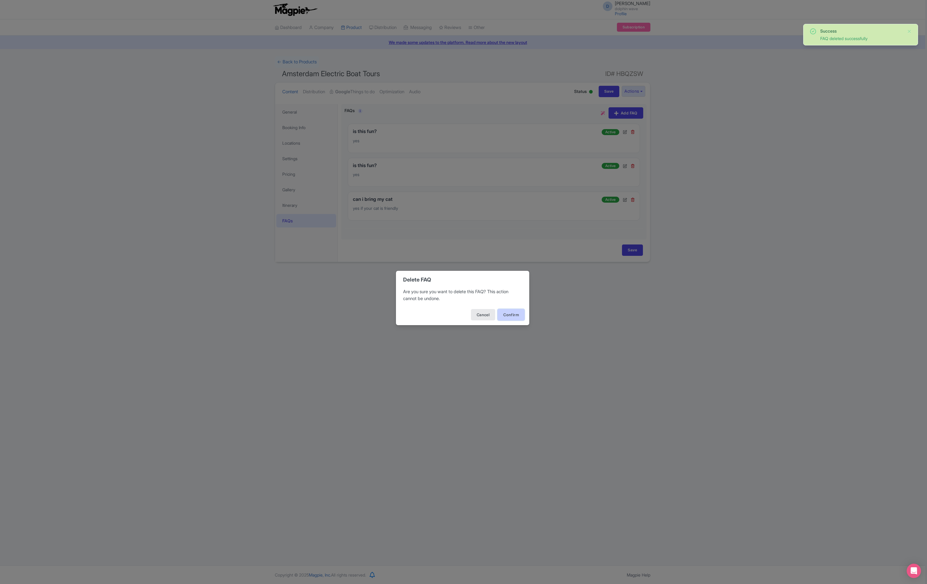
click at [512, 313] on button "Confirm" at bounding box center [510, 314] width 27 height 11
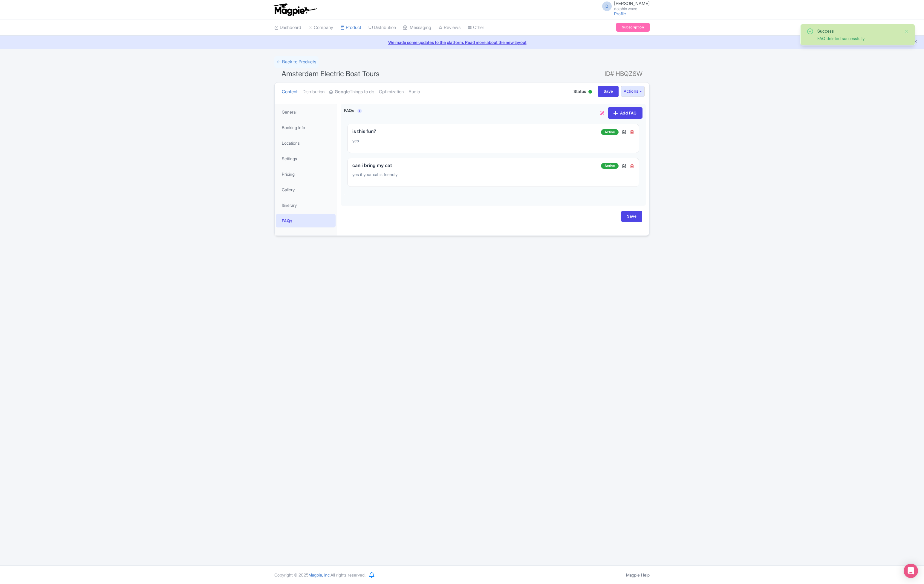
click at [499, 256] on div "D daniel davis dolphin wave Profile Users Settings Sign out Dashboard Company P…" at bounding box center [462, 282] width 924 height 565
click at [624, 113] on link "Add FAQ" at bounding box center [625, 112] width 35 height 11
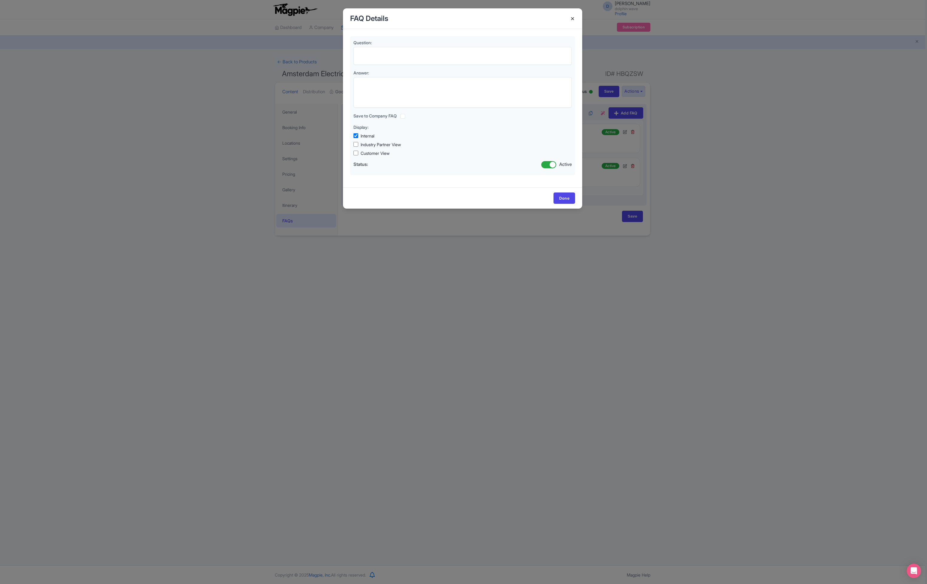
click at [572, 19] on h4 at bounding box center [572, 18] width 14 height 17
